Goal: Information Seeking & Learning: Learn about a topic

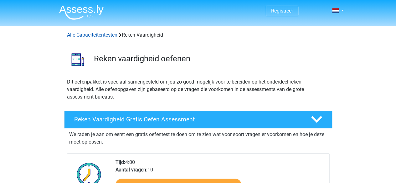
click at [107, 34] on link "Alle Capaciteitentesten" at bounding box center [92, 35] width 50 height 6
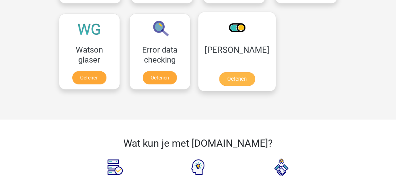
scroll to position [540, 0]
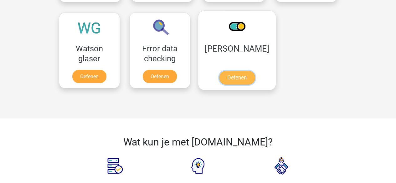
click at [247, 72] on link "Oefenen" at bounding box center [237, 78] width 36 height 14
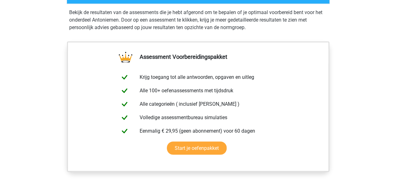
scroll to position [449, 0]
